Goal: Transaction & Acquisition: Purchase product/service

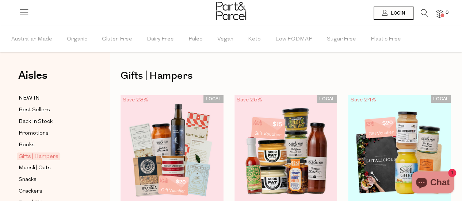
click at [426, 10] on icon at bounding box center [425, 13] width 8 height 8
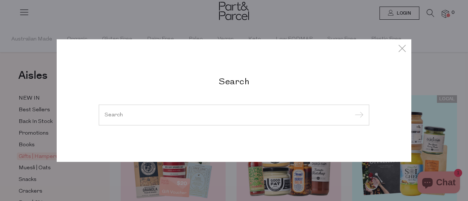
type input "l"
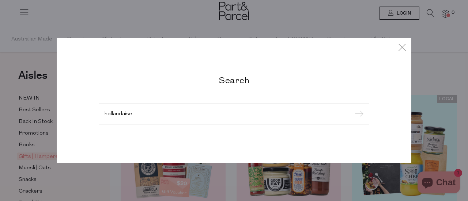
type input "hollandaise"
click at [352, 109] on input "submit" at bounding box center [357, 114] width 11 height 11
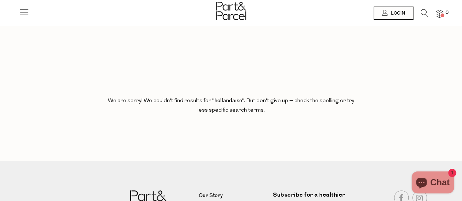
click at [23, 4] on div at bounding box center [24, 10] width 10 height 20
click at [25, 14] on icon at bounding box center [24, 12] width 10 height 10
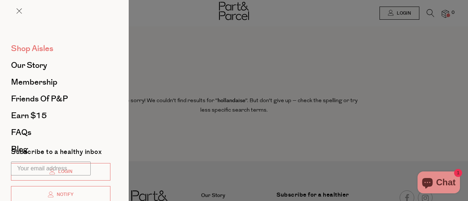
click at [47, 49] on span "Shop Aisles" at bounding box center [32, 49] width 42 height 12
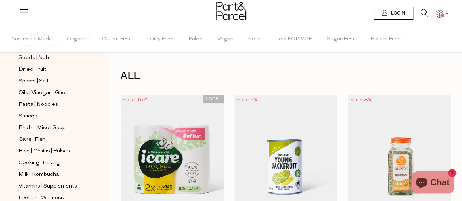
scroll to position [220, 0]
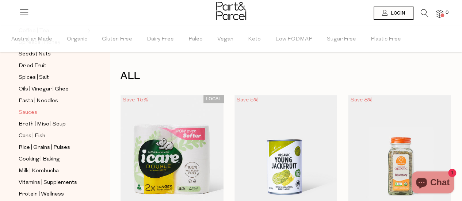
click at [26, 108] on span "Sauces" at bounding box center [28, 112] width 19 height 9
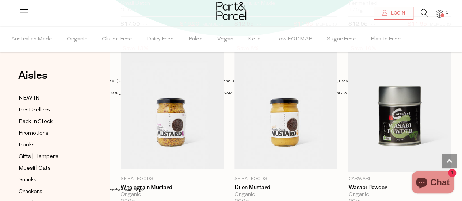
scroll to position [2645, 0]
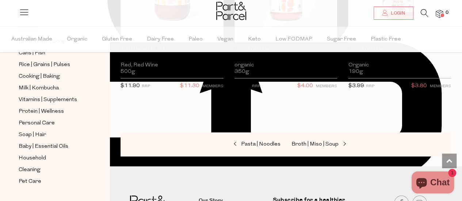
scroll to position [307, 0]
